Goal: Task Accomplishment & Management: Use online tool/utility

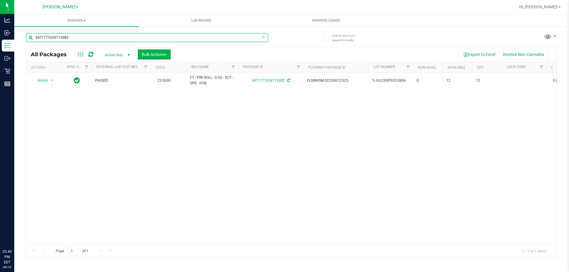
click at [141, 38] on input "3471777639713082" at bounding box center [147, 37] width 242 height 9
type input "4790009746714763"
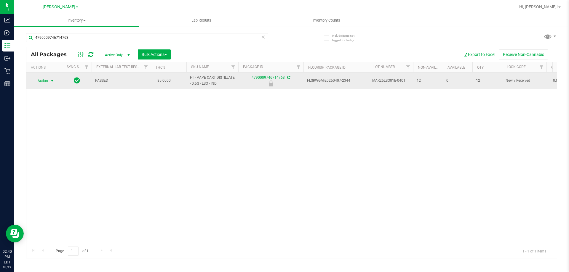
click at [51, 83] on span "select" at bounding box center [52, 80] width 5 height 5
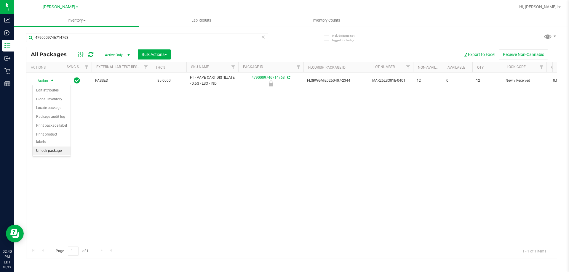
click at [54, 147] on li "Unlock package" at bounding box center [52, 151] width 38 height 9
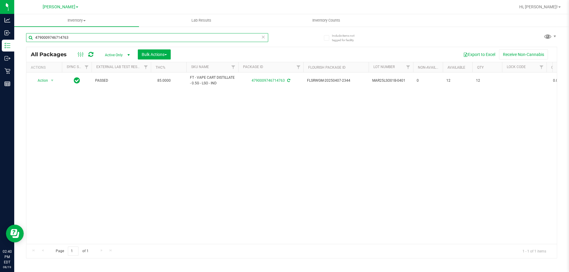
click at [99, 40] on input "4790009746714763" at bounding box center [147, 37] width 242 height 9
type input "5345013886405575"
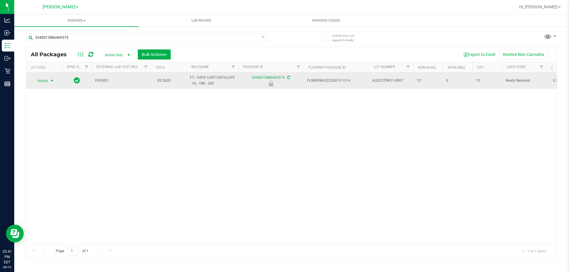
click at [46, 84] on span "Action" at bounding box center [40, 81] width 16 height 8
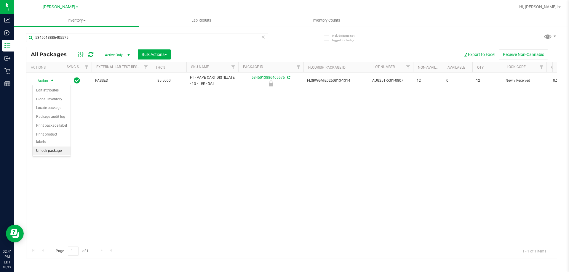
click at [44, 147] on li "Unlock package" at bounding box center [52, 151] width 38 height 9
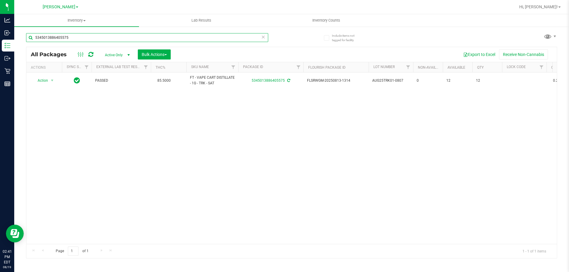
click at [76, 38] on input "5345013886405575" at bounding box center [147, 37] width 242 height 9
type input "0846563445534296"
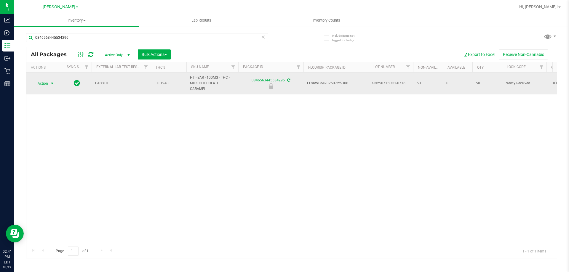
click at [46, 80] on span "Action" at bounding box center [40, 83] width 16 height 8
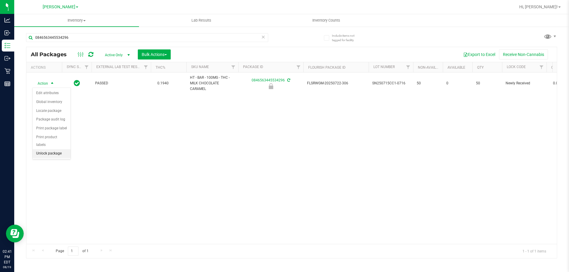
click at [53, 149] on li "Unlock package" at bounding box center [52, 153] width 38 height 9
